Goal: Task Accomplishment & Management: Manage account settings

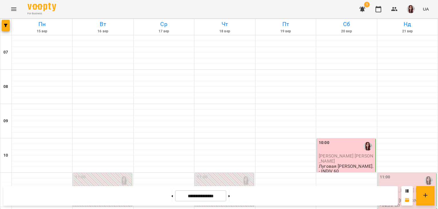
scroll to position [144, 0]
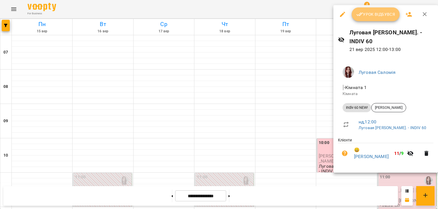
click at [357, 13] on icon "button" at bounding box center [359, 14] width 7 height 7
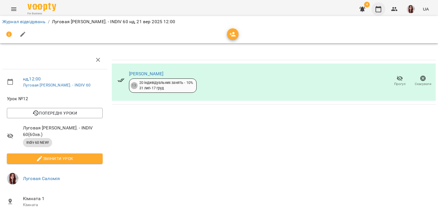
click at [380, 4] on button "button" at bounding box center [378, 9] width 14 height 14
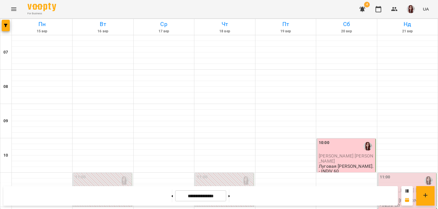
scroll to position [402, 0]
click at [230, 194] on button at bounding box center [228, 196] width 1 height 13
type input "**********"
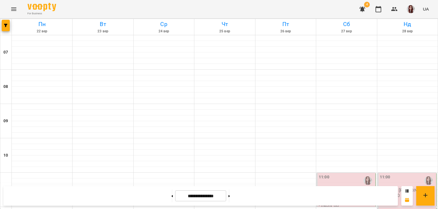
scroll to position [380, 0]
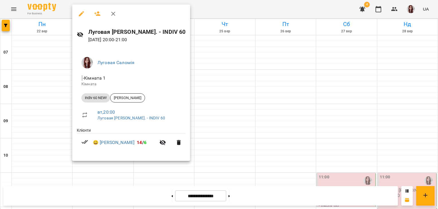
click at [205, 66] on div at bounding box center [219, 104] width 438 height 209
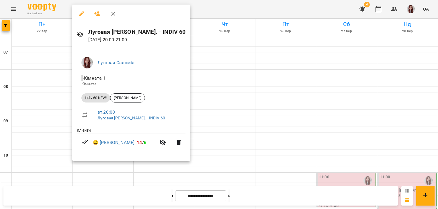
click at [229, 62] on div at bounding box center [219, 104] width 438 height 209
